Goal: Task Accomplishment & Management: Use online tool/utility

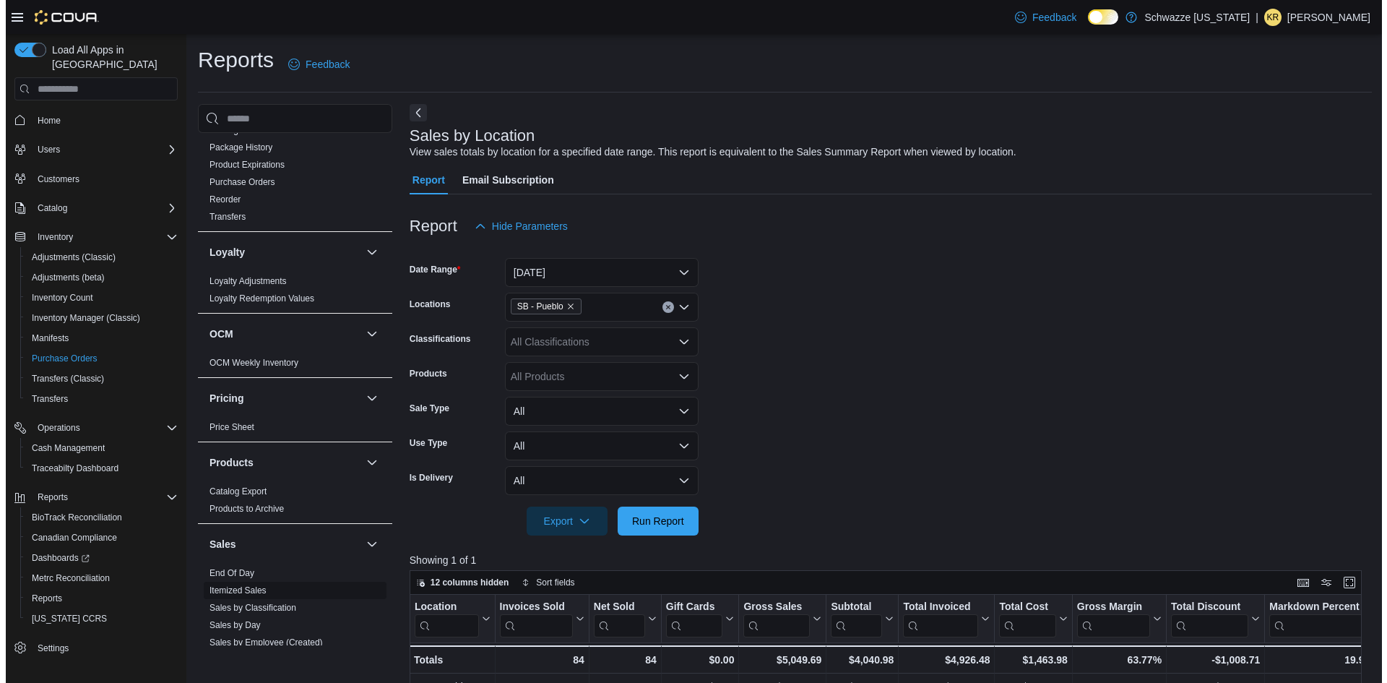
scroll to position [650, 0]
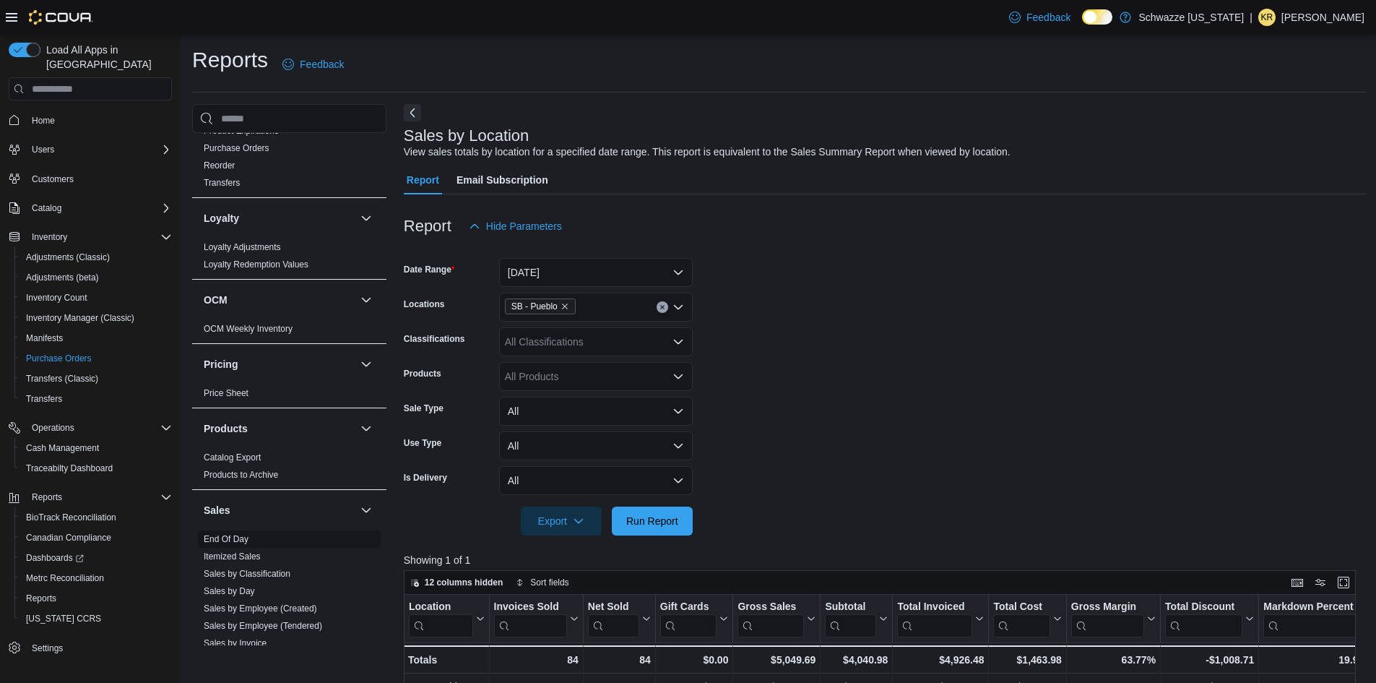
click at [245, 542] on link "End Of Day" at bounding box center [226, 539] width 45 height 10
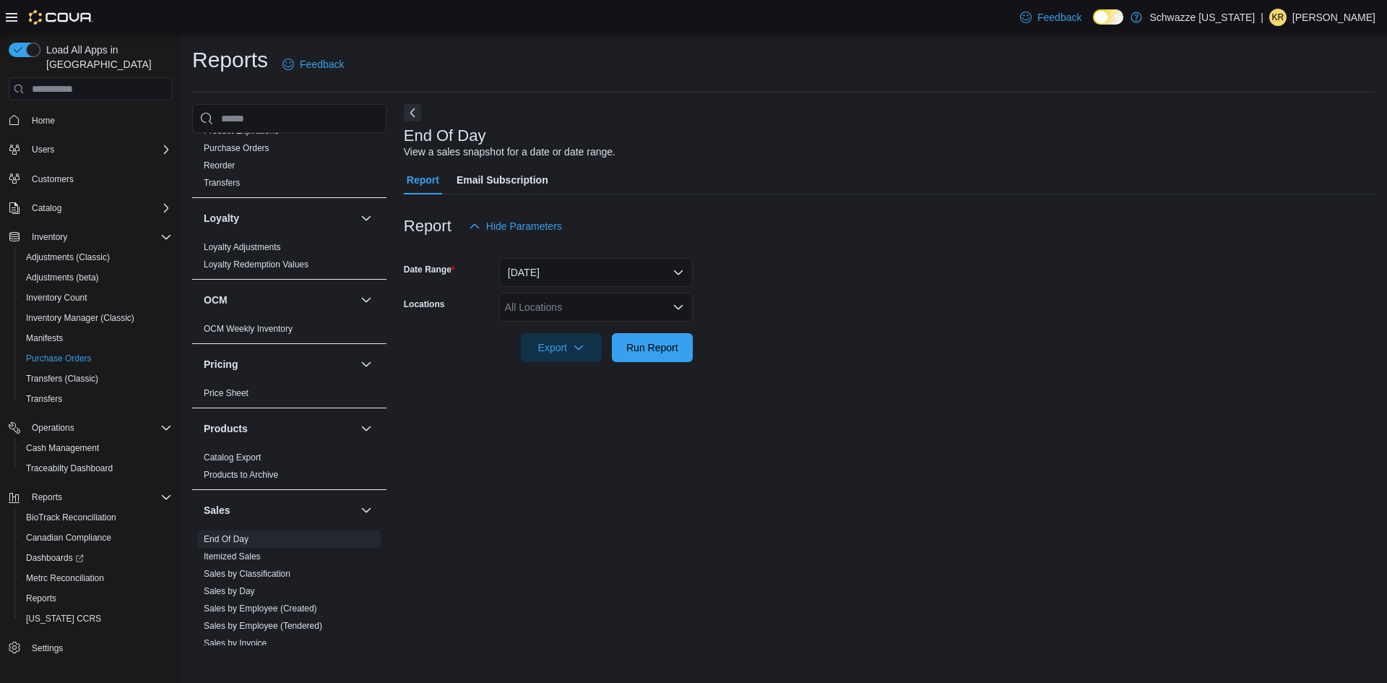
drag, startPoint x: 560, startPoint y: 311, endPoint x: 553, endPoint y: 317, distance: 9.2
click at [556, 312] on div "All Locations" at bounding box center [596, 307] width 194 height 29
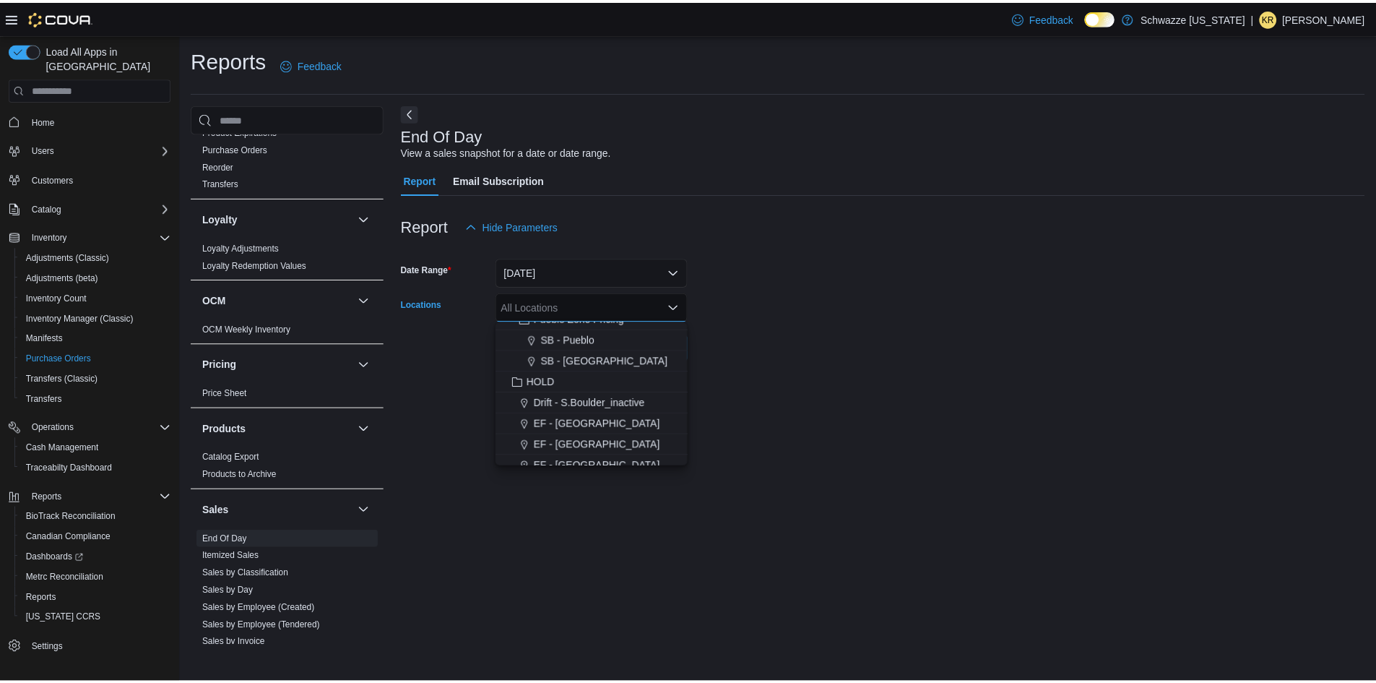
scroll to position [549, 0]
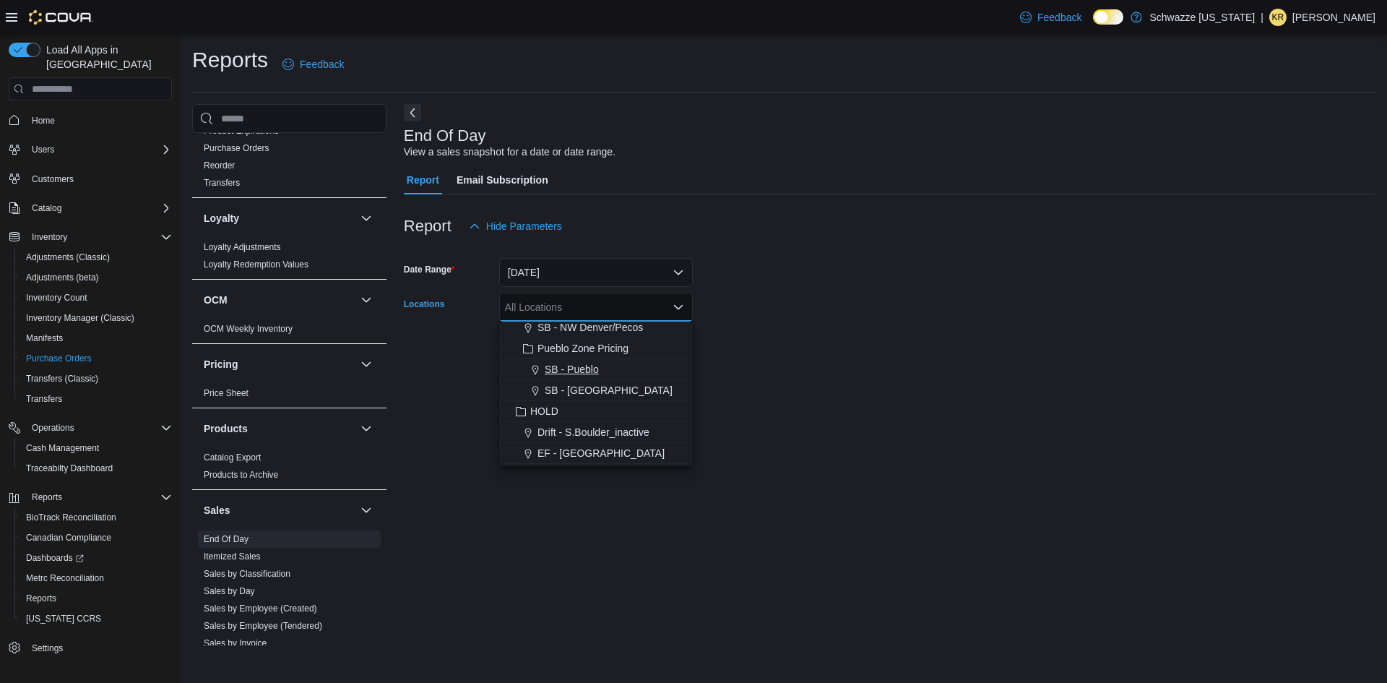
click at [580, 367] on span "SB - Pueblo" at bounding box center [572, 369] width 54 height 14
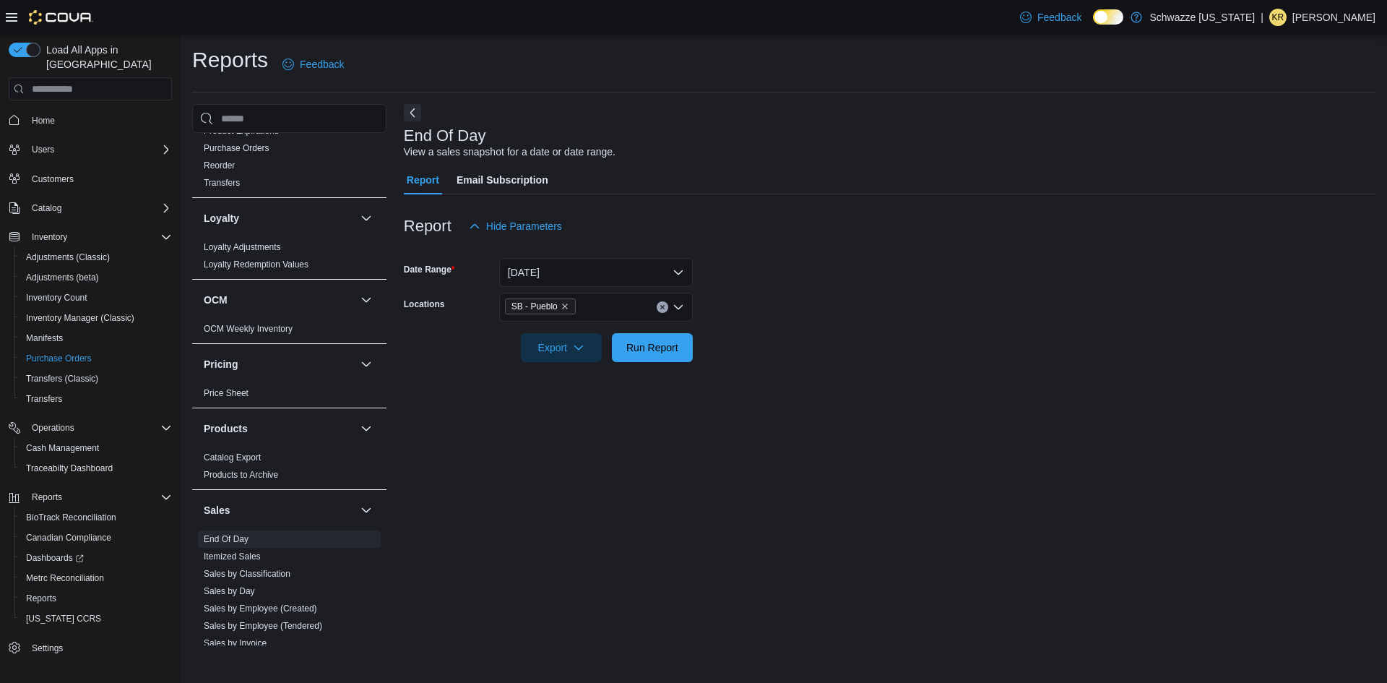
drag, startPoint x: 921, startPoint y: 321, endPoint x: 909, endPoint y: 327, distance: 13.6
click at [919, 323] on div at bounding box center [890, 327] width 972 height 12
click at [683, 342] on span "Run Report" at bounding box center [653, 346] width 64 height 29
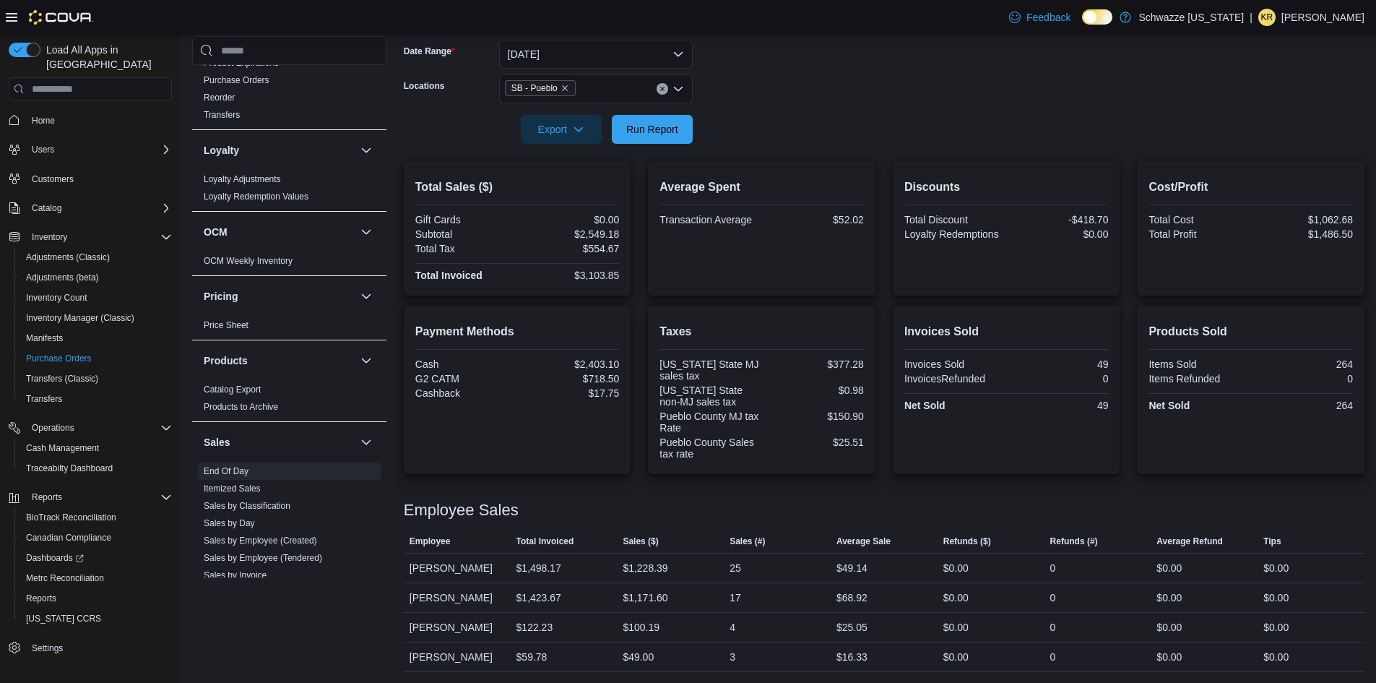
scroll to position [219, 0]
click at [634, 136] on span "Run Report" at bounding box center [653, 127] width 64 height 29
